Goal: Task Accomplishment & Management: Manage account settings

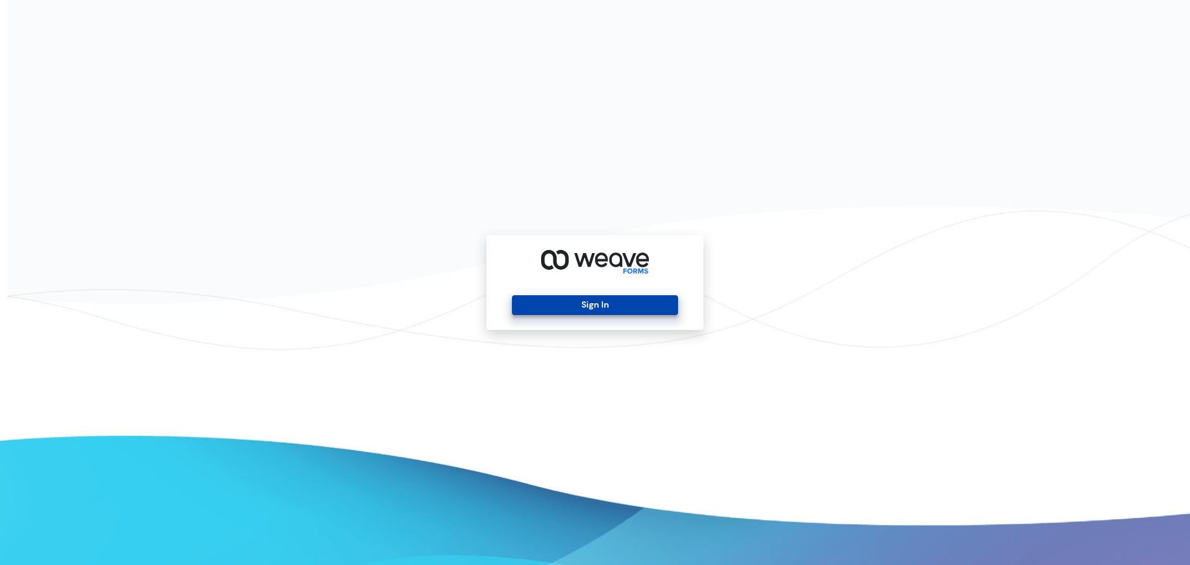
click at [559, 298] on button "Sign In" at bounding box center [595, 305] width 166 height 20
